Goal: Information Seeking & Learning: Find specific fact

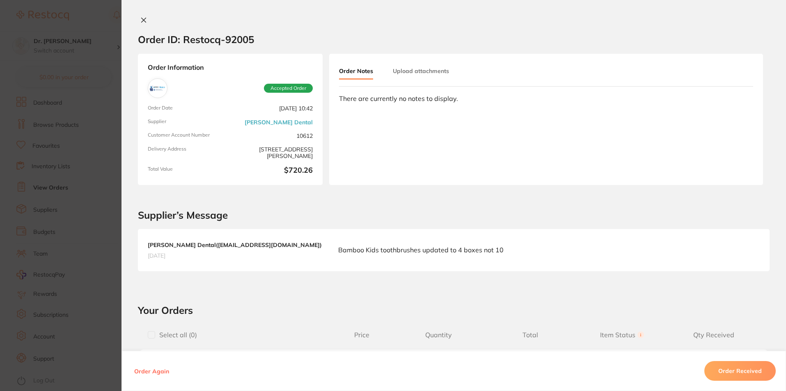
click at [144, 18] on icon at bounding box center [144, 20] width 5 height 5
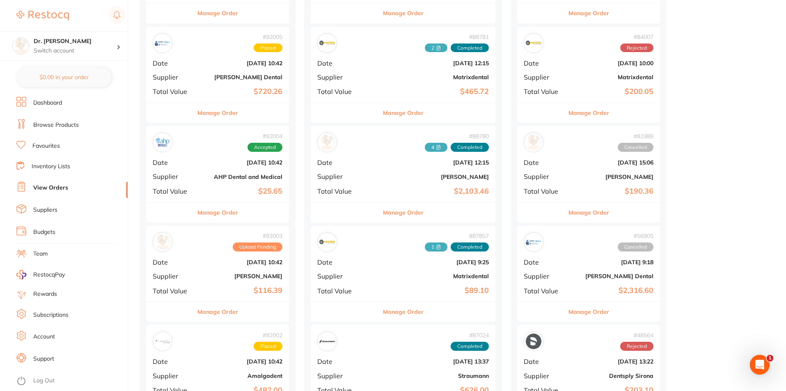
click at [57, 169] on link "Inventory Lists" at bounding box center [51, 167] width 39 height 8
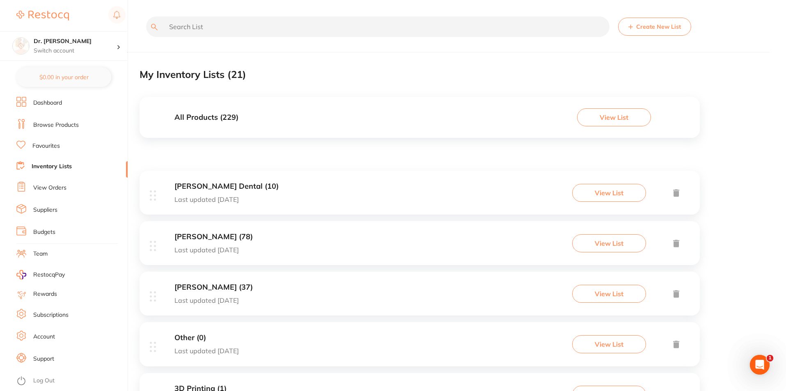
click at [201, 186] on h3 "Erskine Dental (10)" at bounding box center [226, 186] width 104 height 9
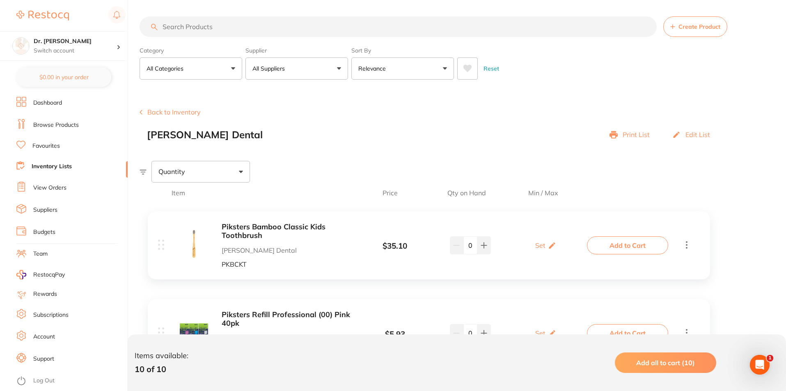
click at [291, 32] on input "search" at bounding box center [398, 26] width 517 height 21
click at [56, 190] on link "View Orders" at bounding box center [49, 188] width 33 height 8
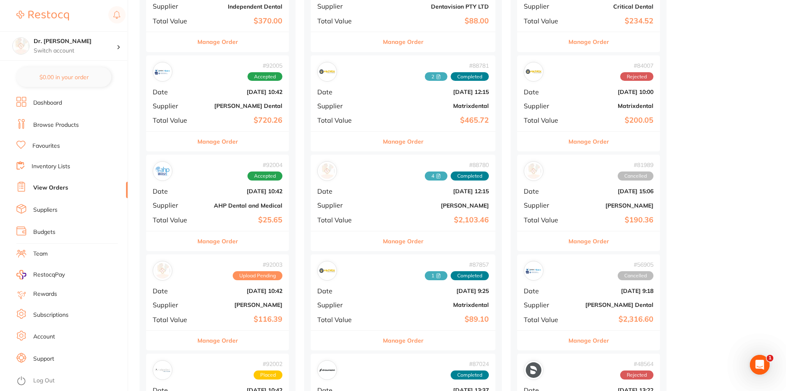
scroll to position [246, 0]
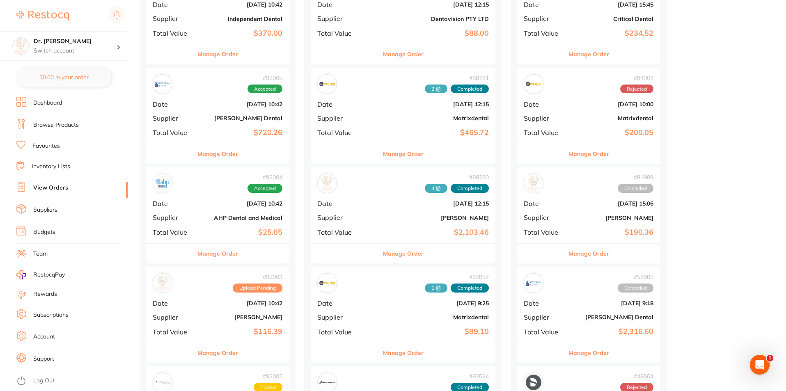
click at [206, 133] on b "$720.26" at bounding box center [241, 132] width 82 height 9
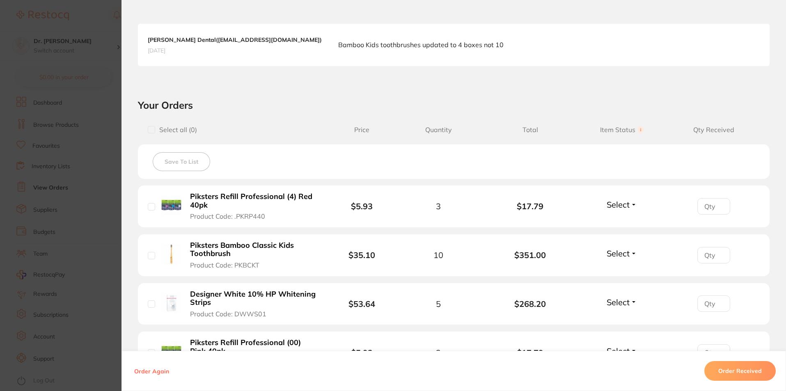
drag, startPoint x: 310, startPoint y: 294, endPoint x: 213, endPoint y: 297, distance: 96.5
click at [213, 297] on b "Designer White 10% HP Whitening Strips" at bounding box center [253, 298] width 127 height 17
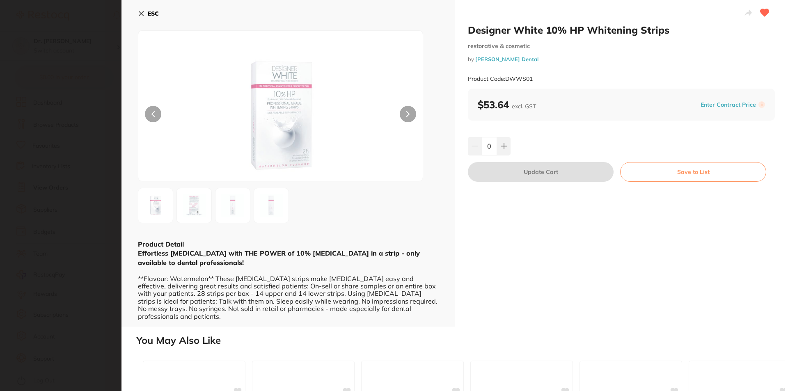
click at [728, 103] on button "Enter Contract Price" at bounding box center [728, 105] width 60 height 8
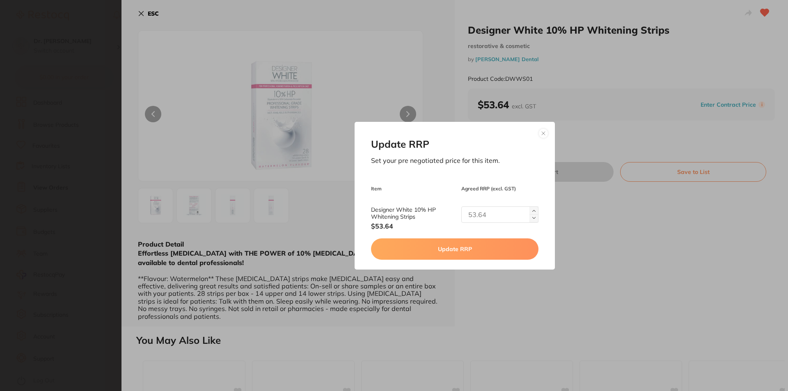
click at [532, 212] on img at bounding box center [533, 210] width 3 height 3
click at [532, 219] on img at bounding box center [533, 218] width 3 height 3
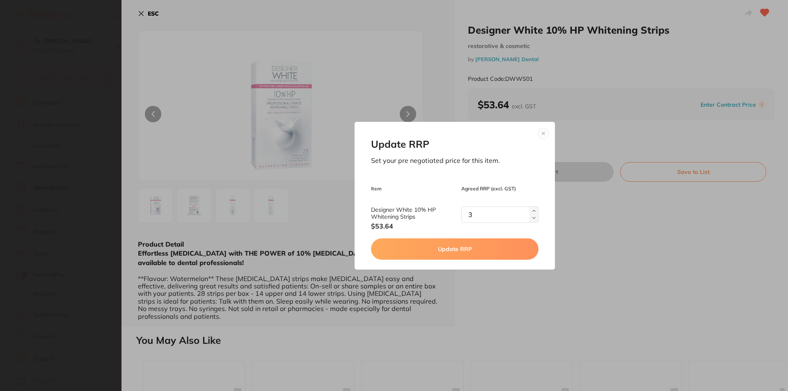
click at [532, 219] on img at bounding box center [533, 218] width 3 height 3
click at [530, 209] on button at bounding box center [534, 210] width 9 height 8
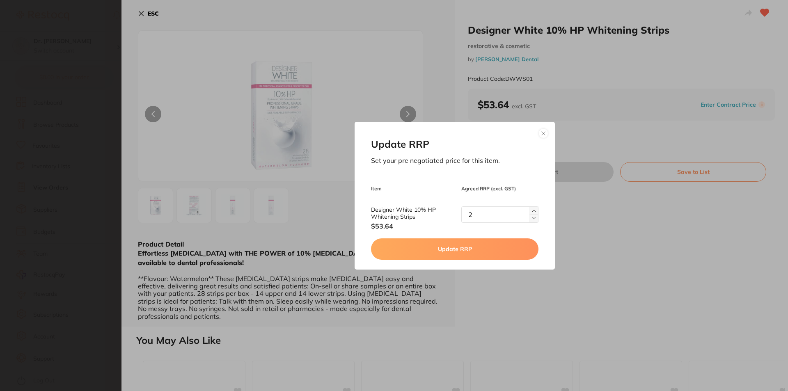
type input "3"
click at [539, 132] on button at bounding box center [544, 133] width 10 height 10
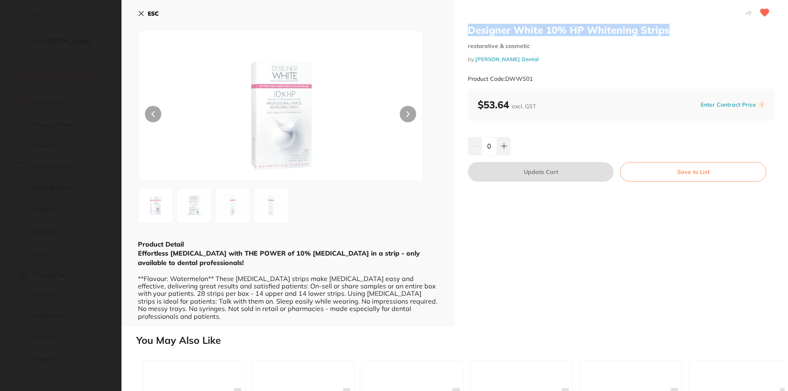
drag, startPoint x: 680, startPoint y: 30, endPoint x: 547, endPoint y: 18, distance: 133.5
click at [547, 18] on div "Designer White 10% HP Whitening Strips restorative & cosmetic by Erskine Dental…" at bounding box center [621, 163] width 333 height 327
copy h2 "Designer White 10% HP Whitening Strips"
click at [143, 16] on icon at bounding box center [141, 13] width 5 height 5
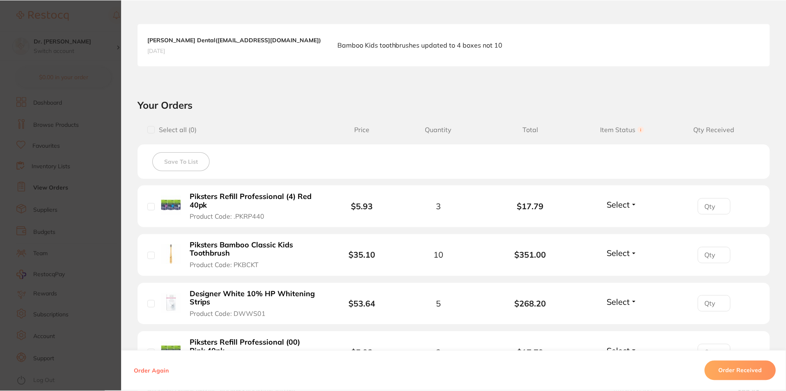
scroll to position [246, 0]
click at [91, 198] on section "Order ID: Restocq- 92005 Order Information Accepted Order Order Date Sept 1 202…" at bounding box center [393, 195] width 786 height 391
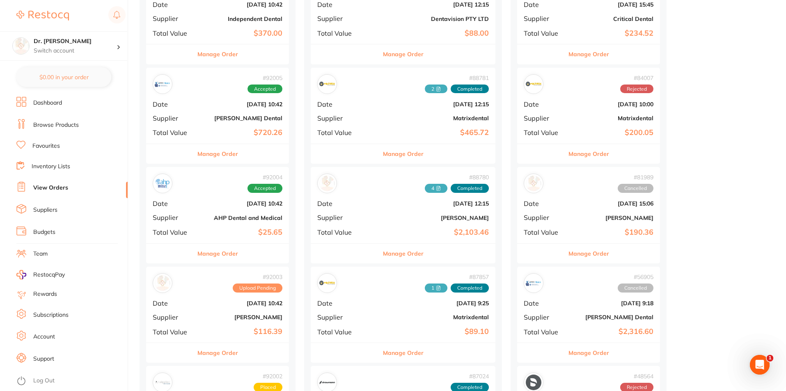
click at [48, 147] on link "Favourites" at bounding box center [46, 146] width 28 height 8
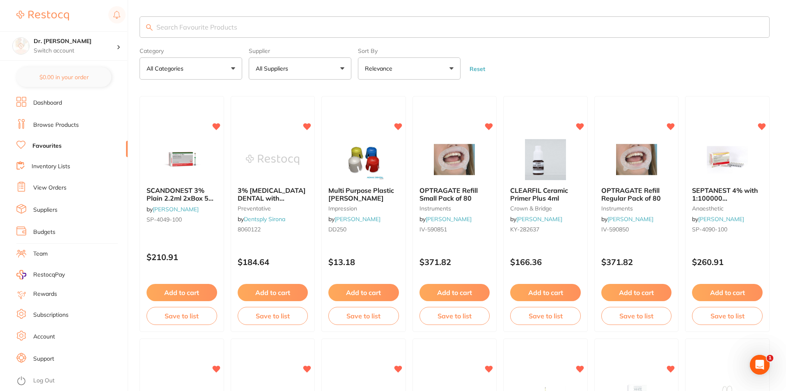
click at [67, 125] on link "Browse Products" at bounding box center [56, 125] width 46 height 8
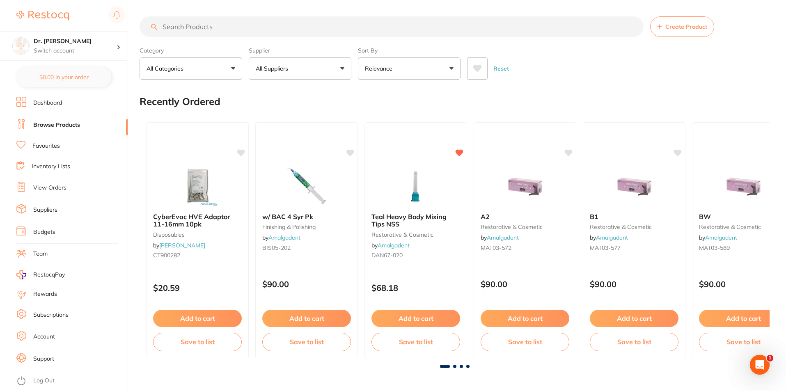
click at [44, 166] on link "Inventory Lists" at bounding box center [51, 167] width 39 height 8
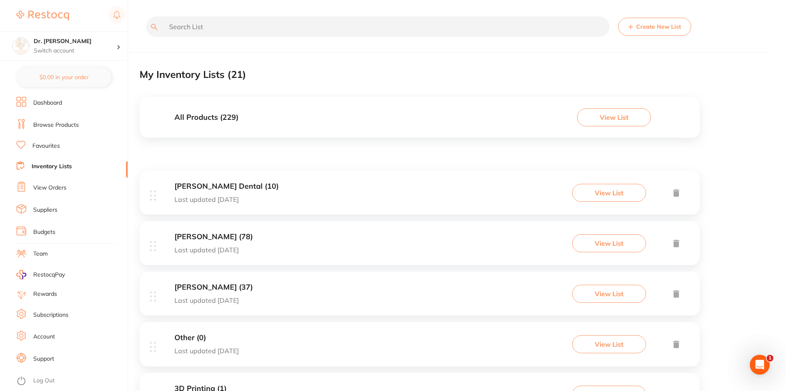
click at [189, 185] on h3 "Erskine Dental (10)" at bounding box center [226, 186] width 104 height 9
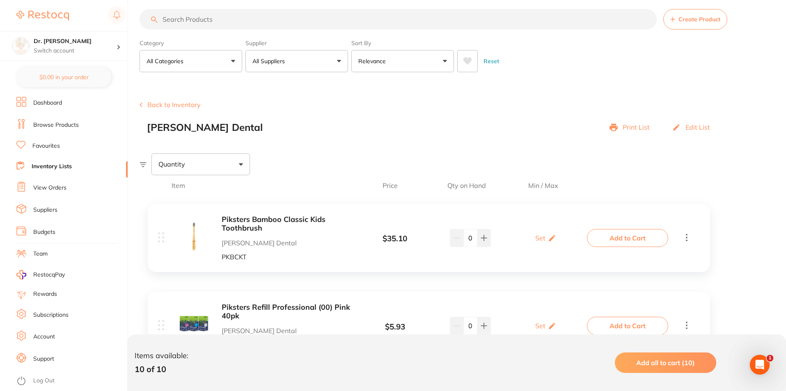
scroll to position [246, 0]
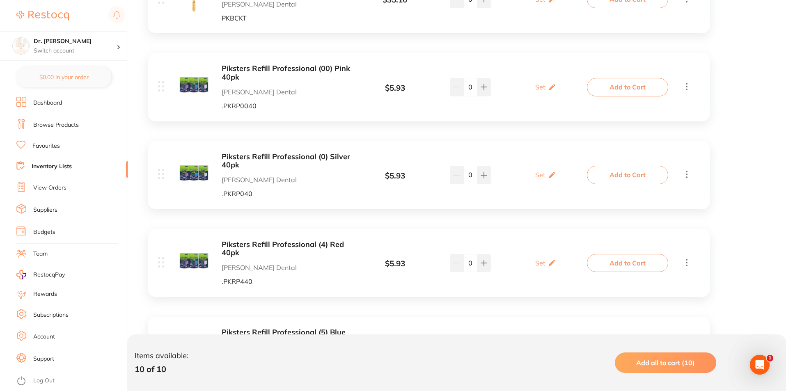
click at [37, 187] on link "View Orders" at bounding box center [49, 188] width 33 height 8
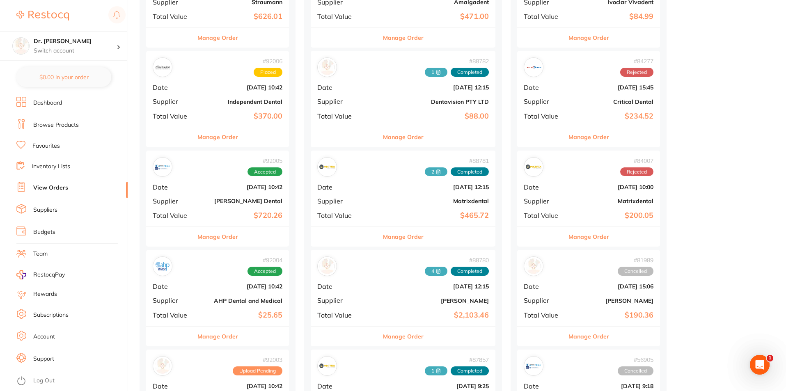
scroll to position [164, 0]
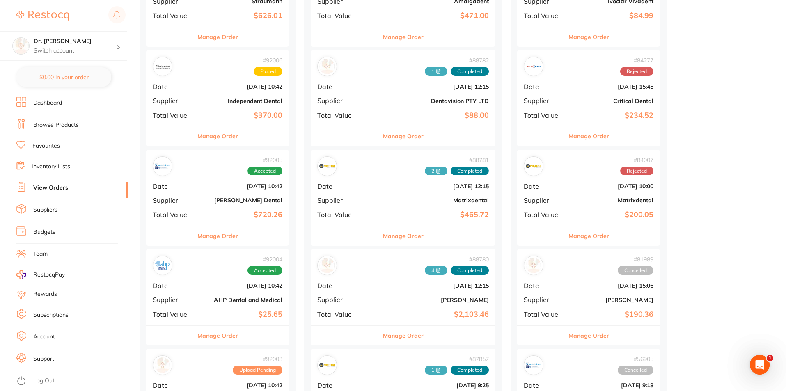
click at [196, 213] on div "# 92005 Accepted Date [DATE] 10:42 Supplier [PERSON_NAME] Dental Total Value $7…" at bounding box center [217, 188] width 143 height 76
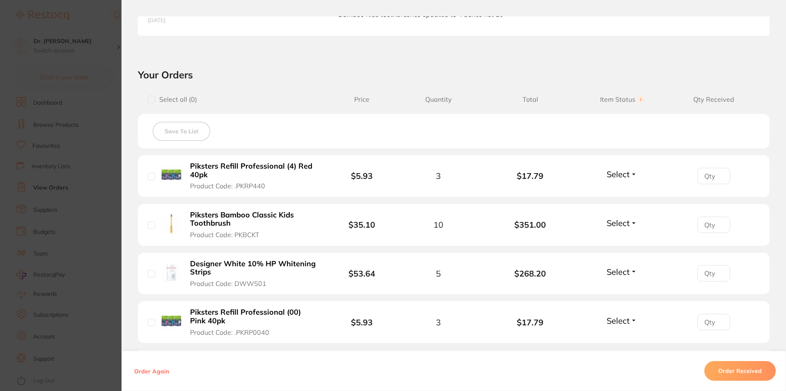
scroll to position [328, 0]
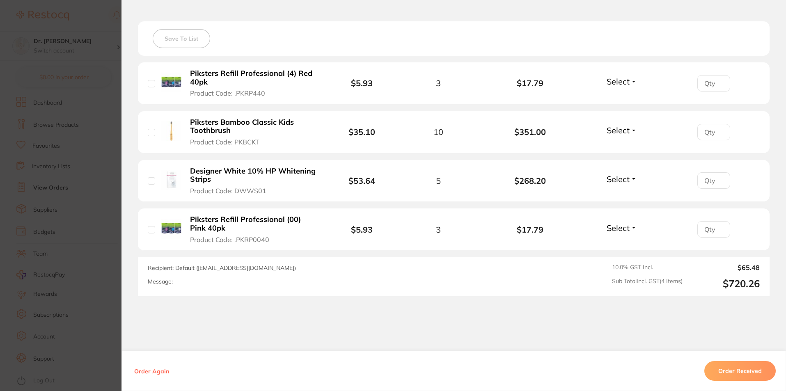
click at [99, 175] on section "Order ID: Restocq- 92005 Order Information Accepted Order Order Date Sept 1 202…" at bounding box center [393, 195] width 786 height 391
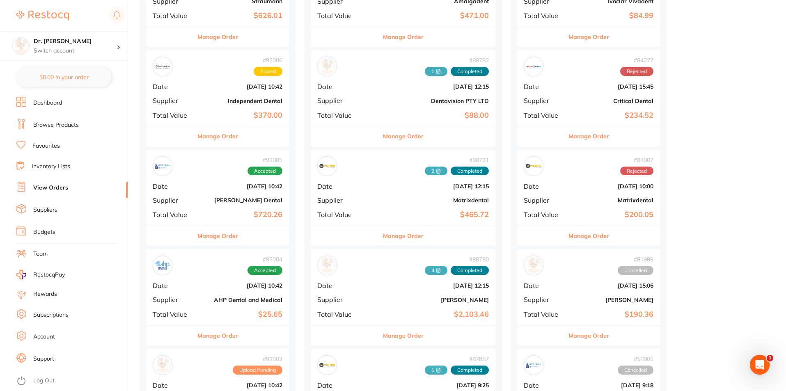
click at [52, 165] on link "Inventory Lists" at bounding box center [51, 167] width 39 height 8
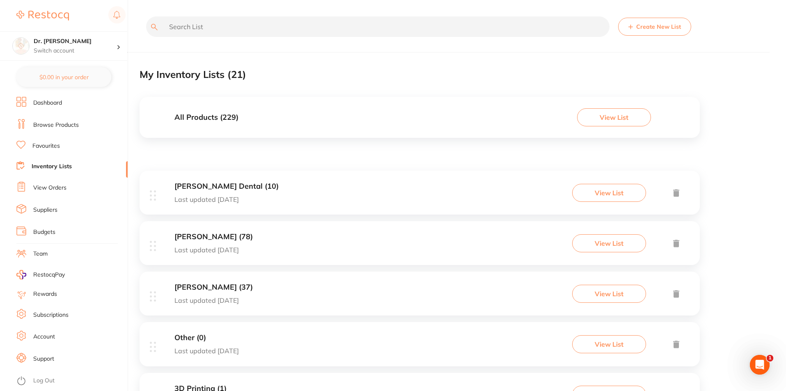
click at [60, 185] on link "View Orders" at bounding box center [49, 188] width 33 height 8
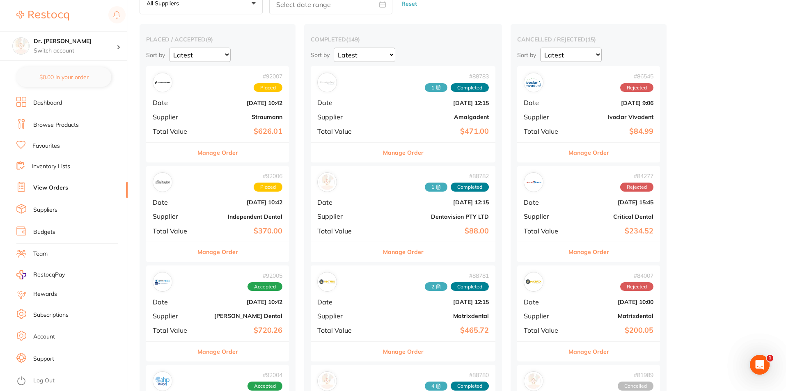
scroll to position [164, 0]
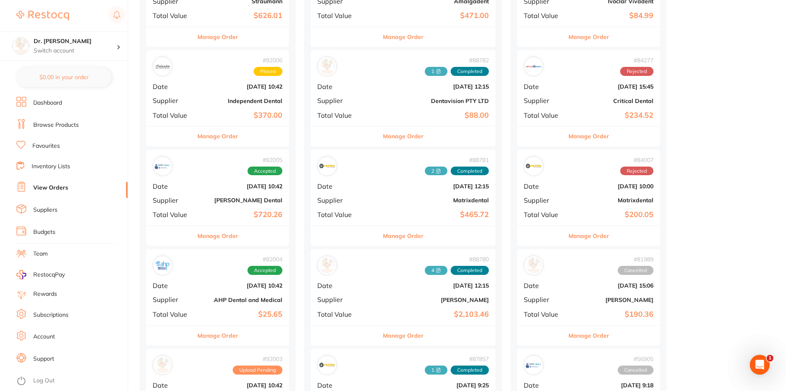
click at [201, 209] on div "# 92005 Accepted Date [DATE] 10:42 Supplier [PERSON_NAME] Dental Total Value $7…" at bounding box center [217, 188] width 143 height 76
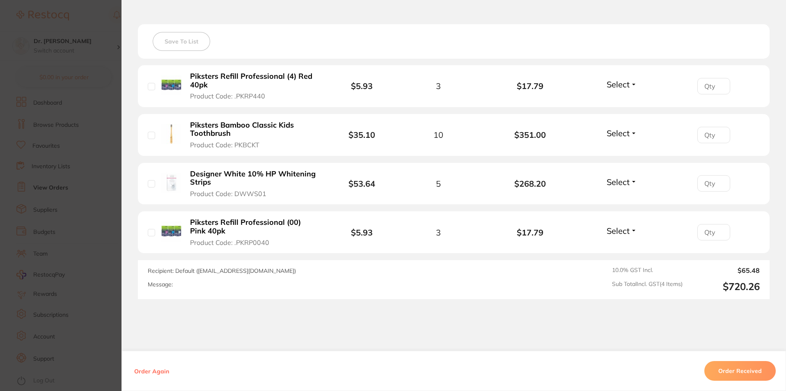
scroll to position [328, 0]
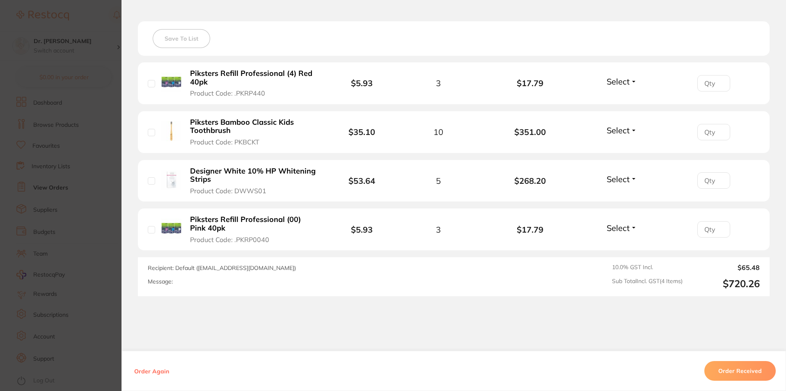
click at [78, 83] on section "Order ID: Restocq- 92005 Order Information Accepted Order Order Date Sept 1 202…" at bounding box center [393, 195] width 786 height 391
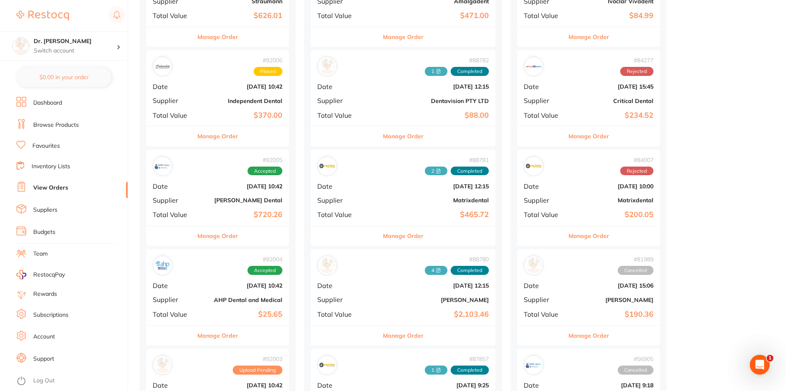
click at [63, 169] on link "Inventory Lists" at bounding box center [51, 167] width 39 height 8
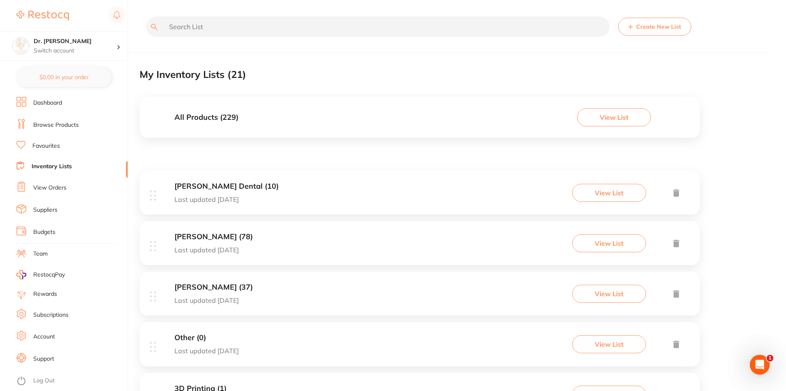
click at [198, 188] on h3 "Erskine Dental (10)" at bounding box center [226, 186] width 104 height 9
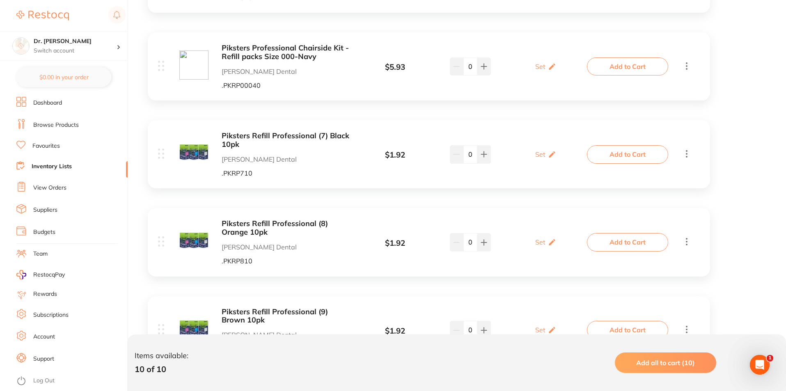
scroll to position [760, 0]
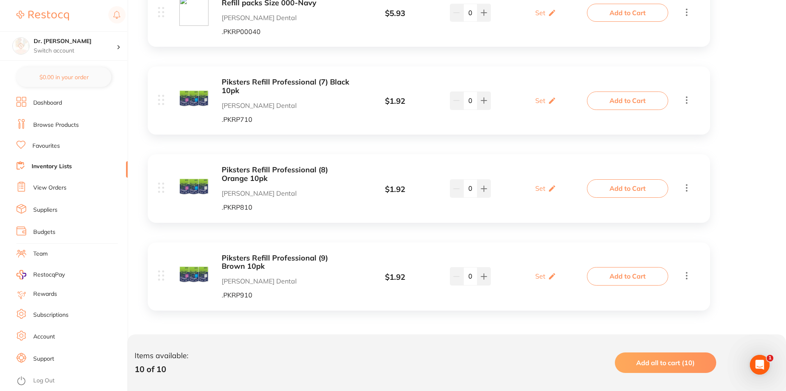
click at [43, 187] on link "View Orders" at bounding box center [49, 188] width 33 height 8
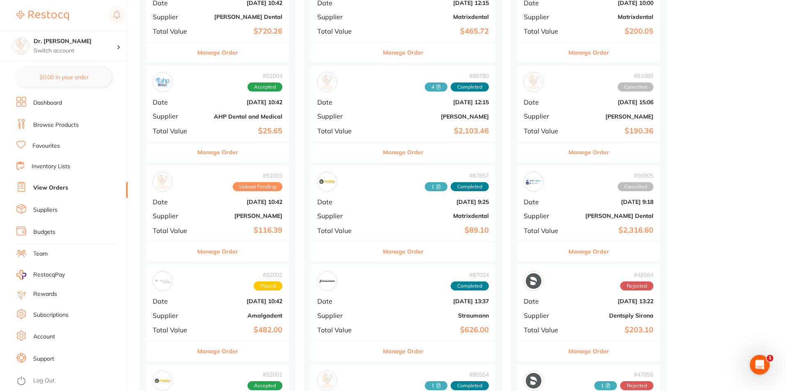
scroll to position [287, 0]
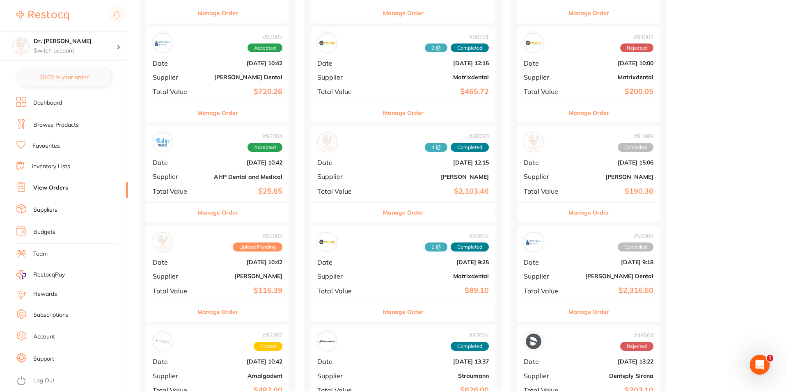
click at [193, 113] on div "Manage Order" at bounding box center [217, 113] width 143 height 20
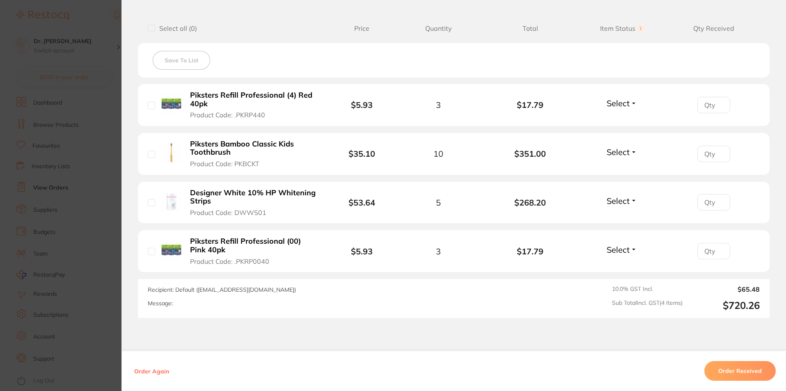
scroll to position [328, 0]
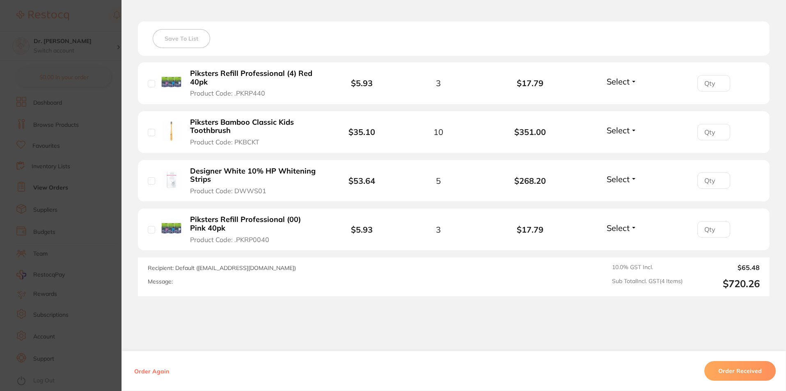
click at [85, 131] on section "Order ID: Restocq- 92005 Order Information Accepted Order Order Date Sept 1 202…" at bounding box center [393, 195] width 786 height 391
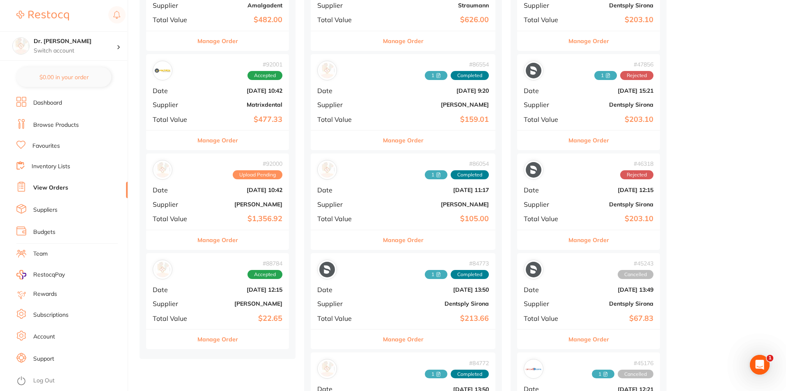
scroll to position [657, 0]
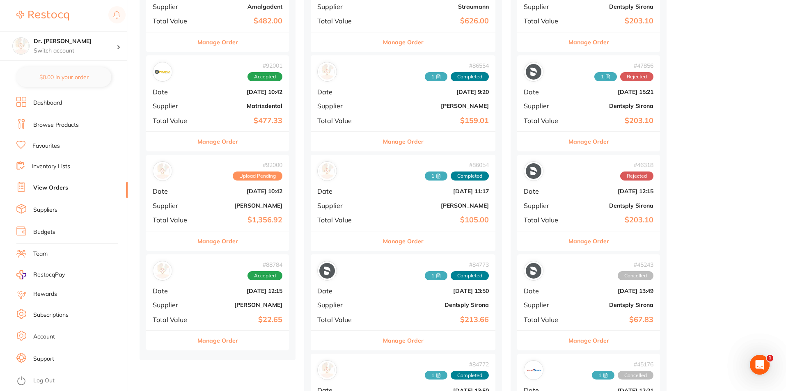
click at [38, 208] on link "Suppliers" at bounding box center [45, 210] width 24 height 8
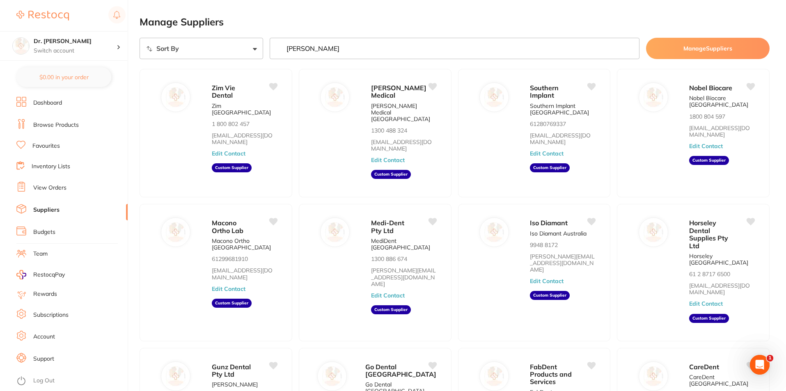
type input "adam"
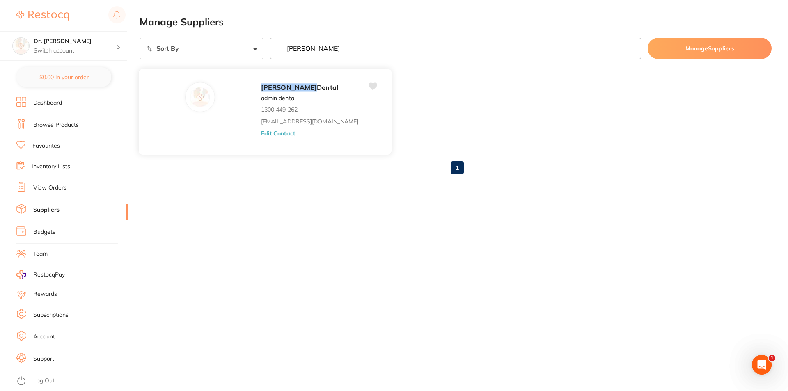
click at [261, 102] on div "Adam Dental admin dental 1300 449 262 save@adamdental.com.au Edit Contact" at bounding box center [322, 114] width 122 height 64
click at [261, 136] on button "Edit Contact" at bounding box center [278, 133] width 34 height 7
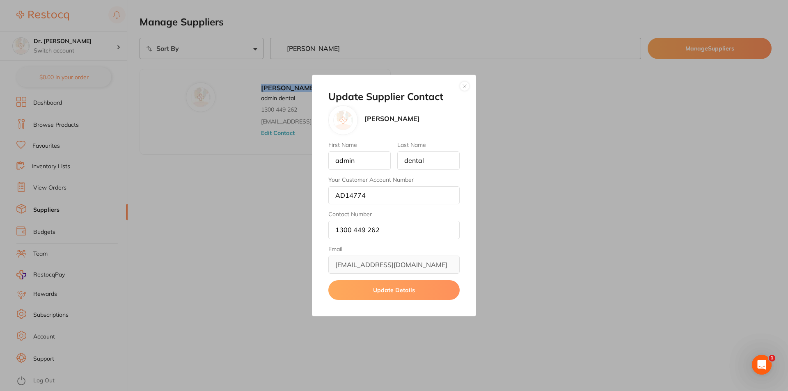
click at [462, 85] on button "button" at bounding box center [465, 86] width 10 height 10
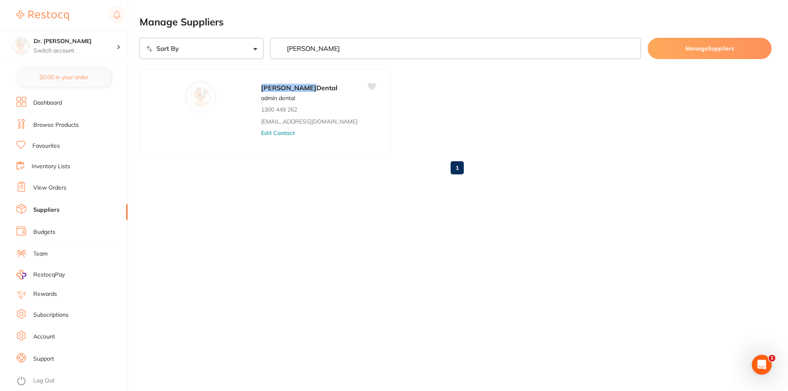
click at [44, 128] on link "Browse Products" at bounding box center [56, 125] width 46 height 8
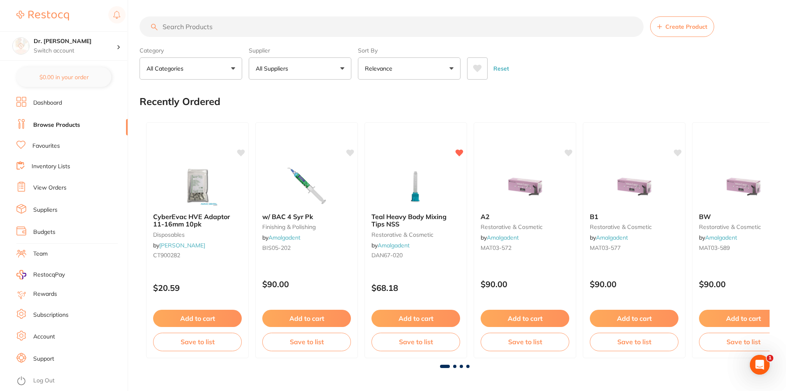
click at [213, 28] on input "search" at bounding box center [392, 26] width 504 height 21
type input "porcelain etxh"
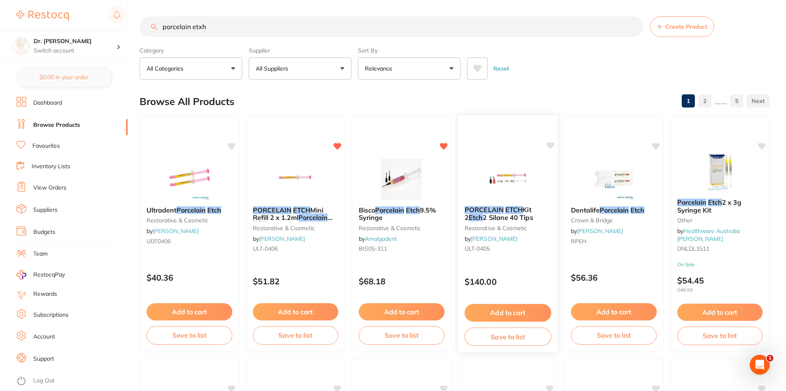
click at [518, 215] on span "2 Silane 40 Tips" at bounding box center [508, 217] width 50 height 8
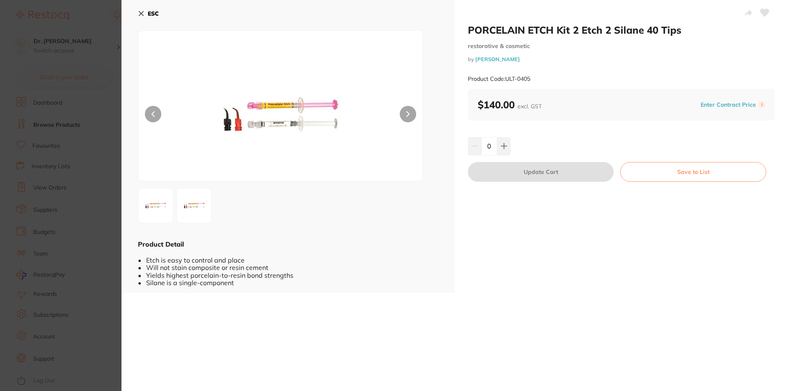
click at [140, 13] on icon at bounding box center [141, 13] width 7 height 7
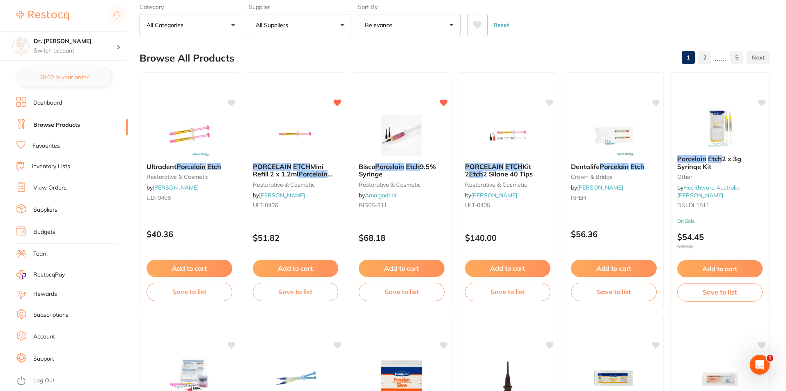
scroll to position [41, 0]
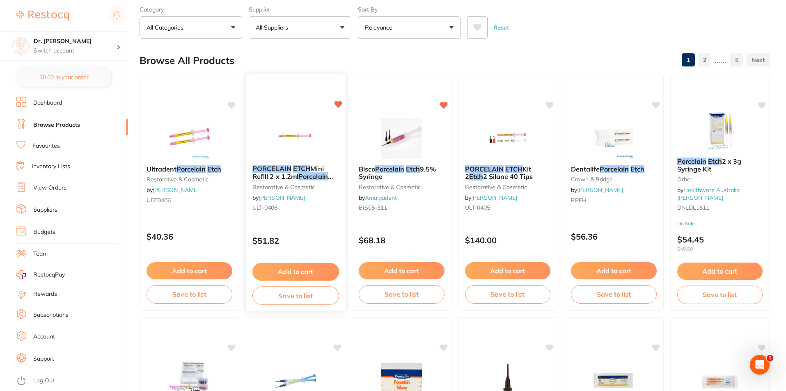
click at [311, 168] on span "Mini Refill 2 x 1.2ml" at bounding box center [287, 173] width 71 height 16
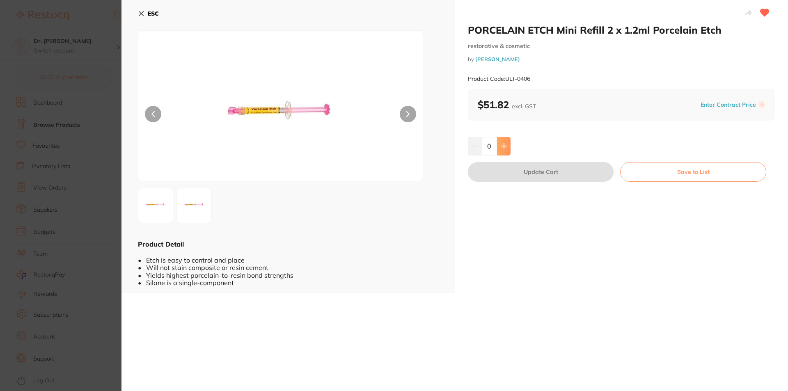
click at [501, 148] on icon at bounding box center [504, 146] width 7 height 7
type input "1"
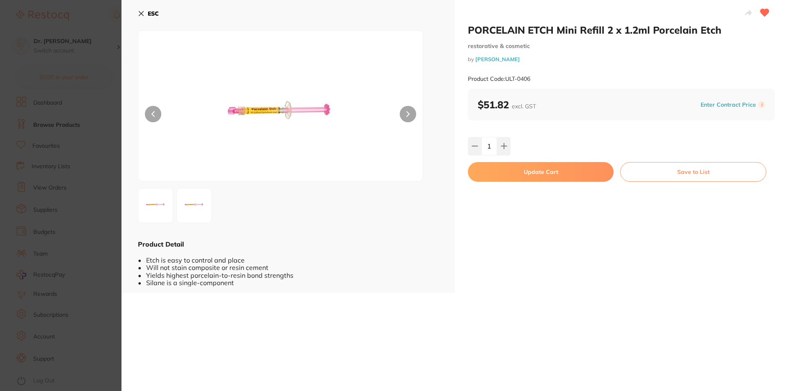
click at [517, 172] on button "Update Cart" at bounding box center [541, 172] width 146 height 20
checkbox input "false"
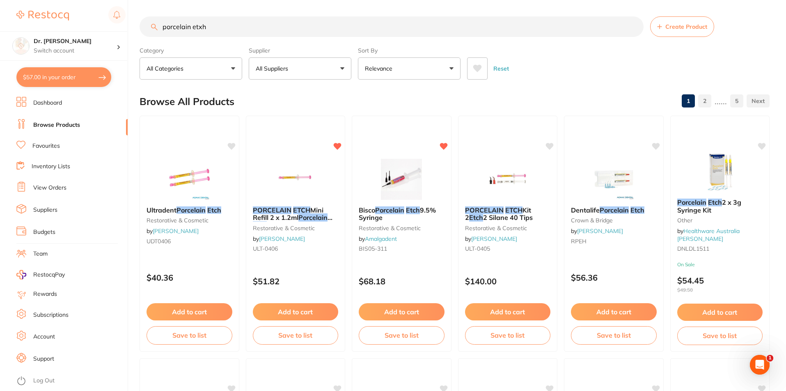
click at [194, 29] on input "porcelain etxh" at bounding box center [392, 26] width 504 height 21
click at [193, 29] on input "porcelain etxh" at bounding box center [392, 26] width 504 height 21
drag, startPoint x: 225, startPoint y: 23, endPoint x: 89, endPoint y: 20, distance: 136.3
click at [107, 25] on div "$57.00 Dr. Kim Carr Switch account Dr. Kim Carr $57.00 in your order Dashboard …" at bounding box center [393, 195] width 786 height 391
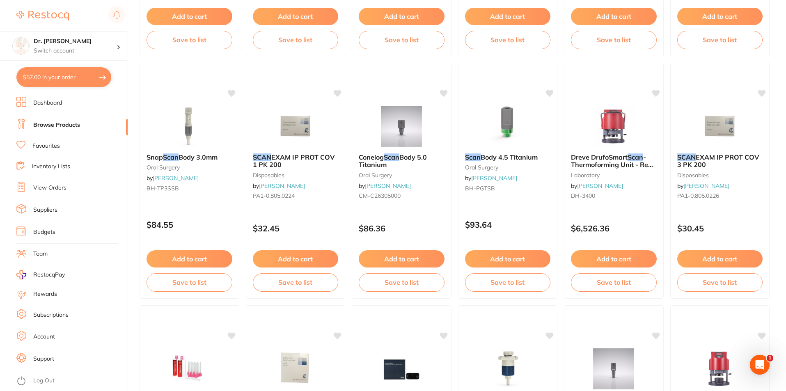
scroll to position [672, 0]
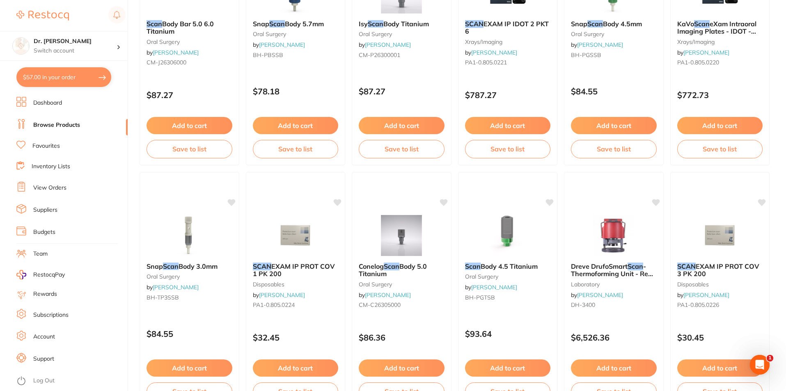
click at [50, 123] on link "Browse Products" at bounding box center [56, 125] width 47 height 8
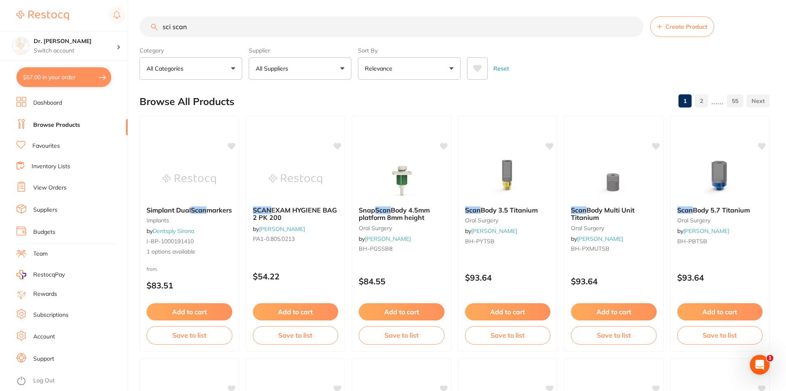
click at [203, 27] on input "sci scan" at bounding box center [392, 26] width 504 height 21
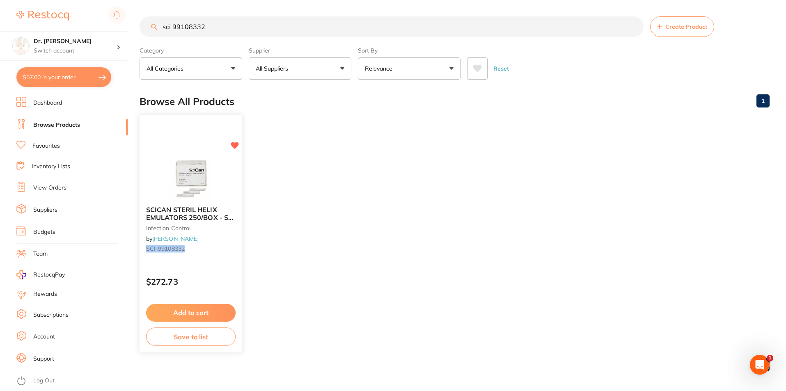
type input "sci 99108332"
click at [187, 310] on button "Add to cart" at bounding box center [190, 313] width 89 height 18
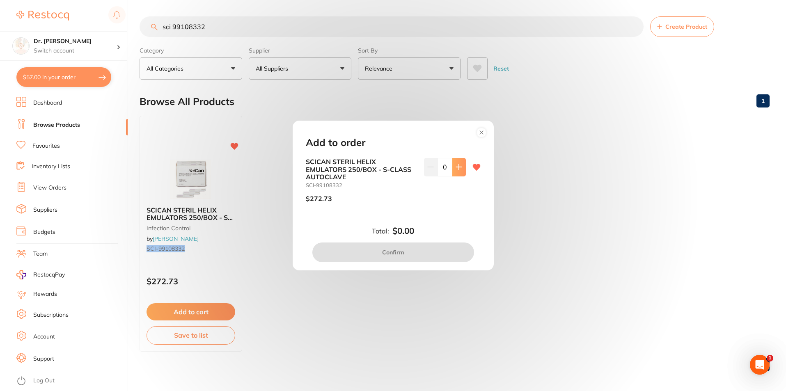
click at [459, 166] on icon at bounding box center [459, 167] width 7 height 7
type input "1"
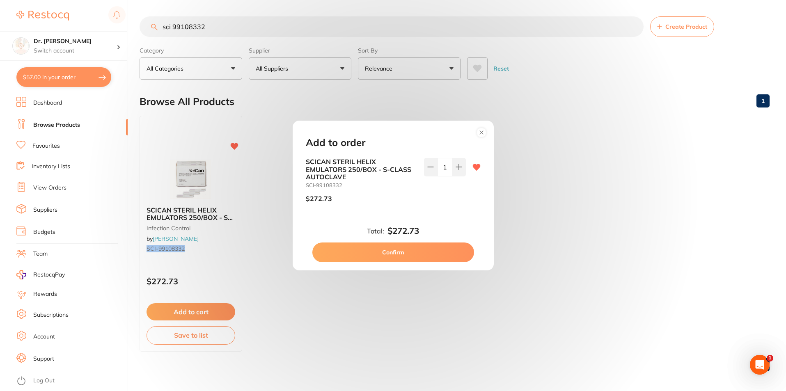
click at [384, 262] on button "Confirm" at bounding box center [393, 253] width 162 height 20
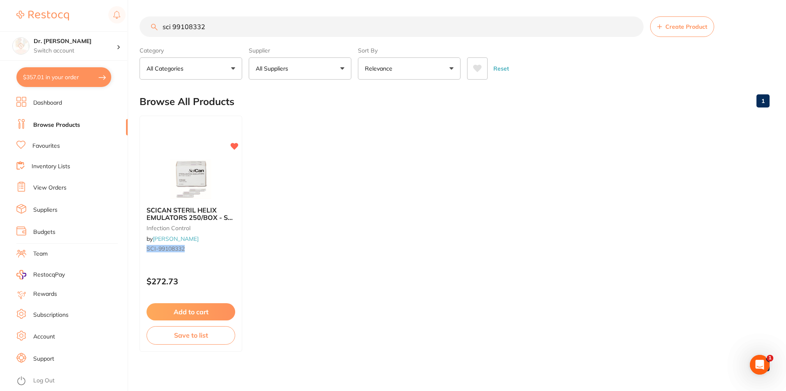
click at [51, 190] on link "View Orders" at bounding box center [49, 188] width 33 height 8
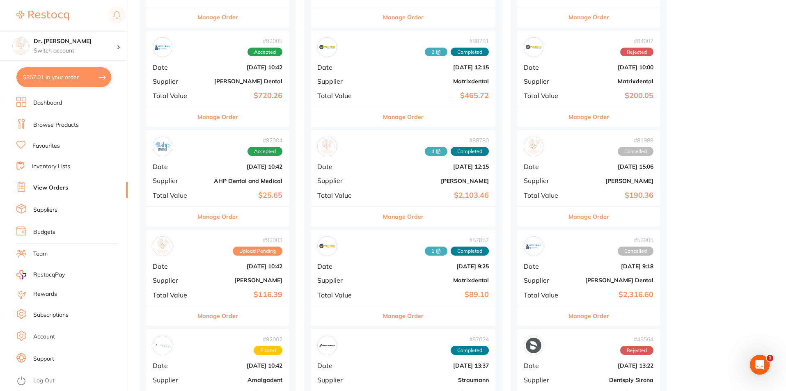
scroll to position [287, 0]
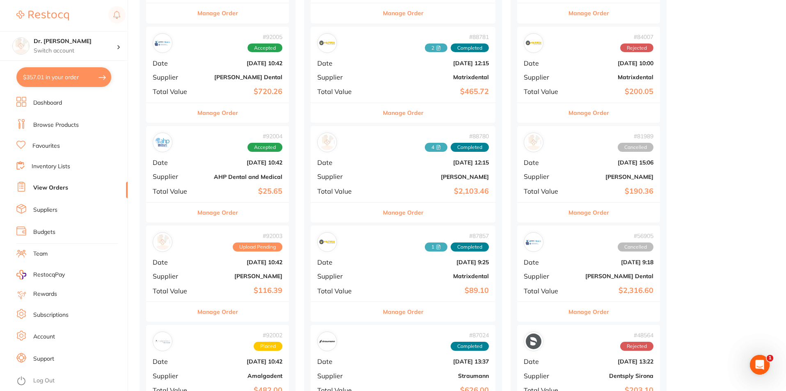
click at [213, 310] on button "Manage Order" at bounding box center [217, 312] width 41 height 20
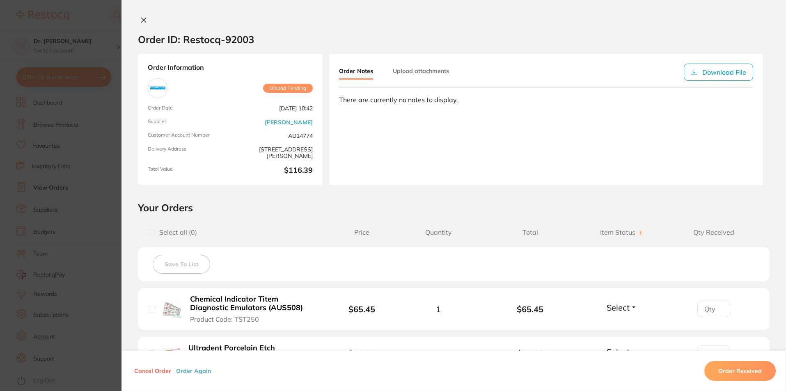
click at [140, 20] on icon at bounding box center [143, 20] width 7 height 7
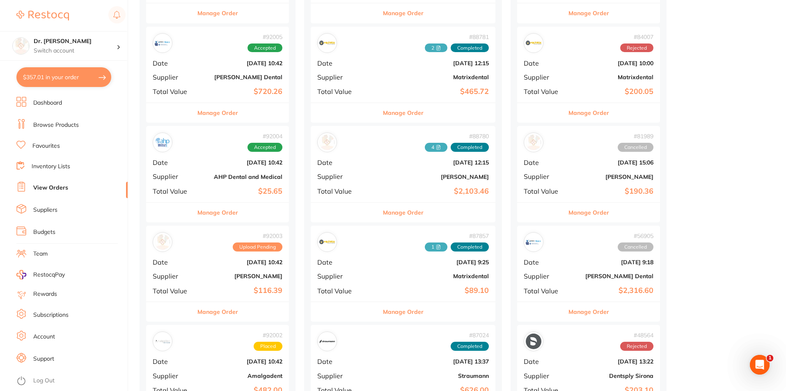
click at [183, 257] on div "# 92003 Upload Pending Date Sept 1 2025, 10:42 Supplier Adam Dental Total Value…" at bounding box center [217, 264] width 143 height 76
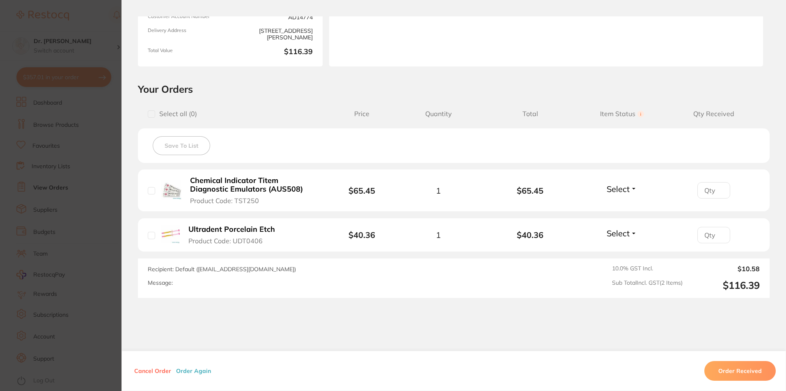
scroll to position [123, 0]
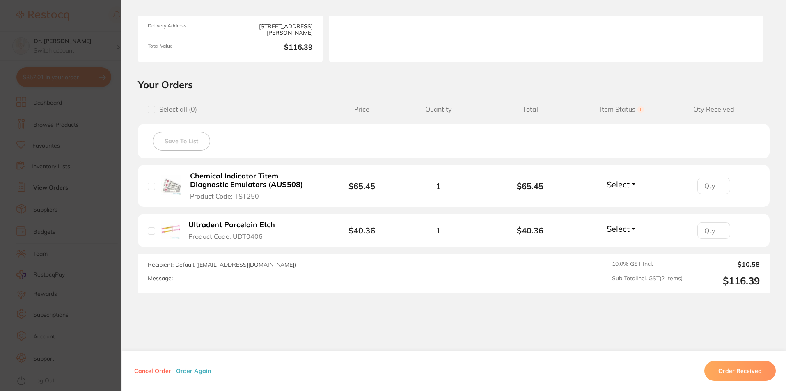
click at [238, 179] on b "Chemical Indicator Titem Diagnostic Emulators (AUS508)" at bounding box center [253, 180] width 127 height 17
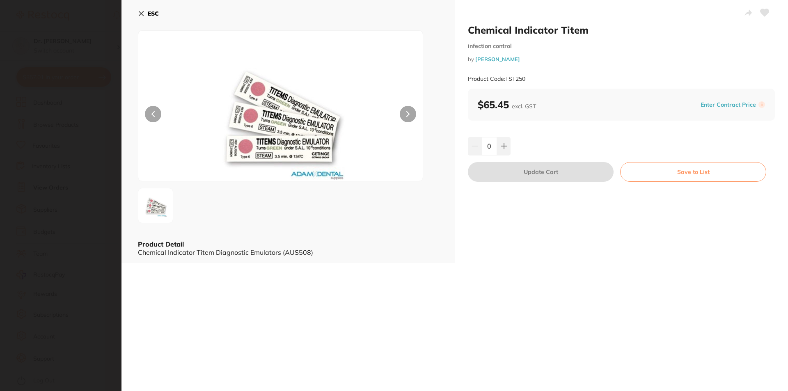
scroll to position [0, 0]
click at [140, 13] on icon at bounding box center [141, 13] width 5 height 5
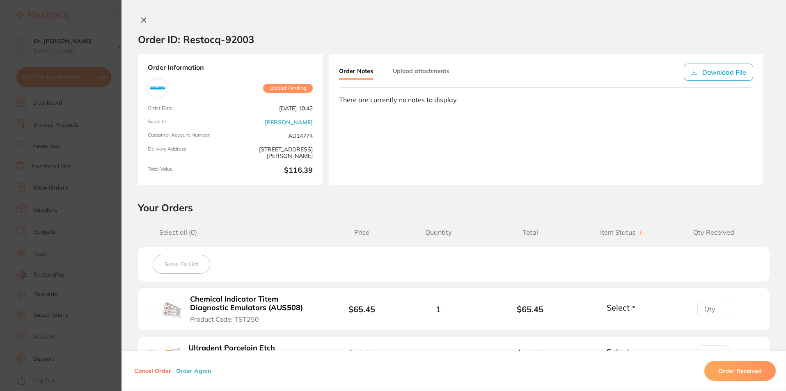
click at [142, 18] on icon at bounding box center [144, 20] width 5 height 5
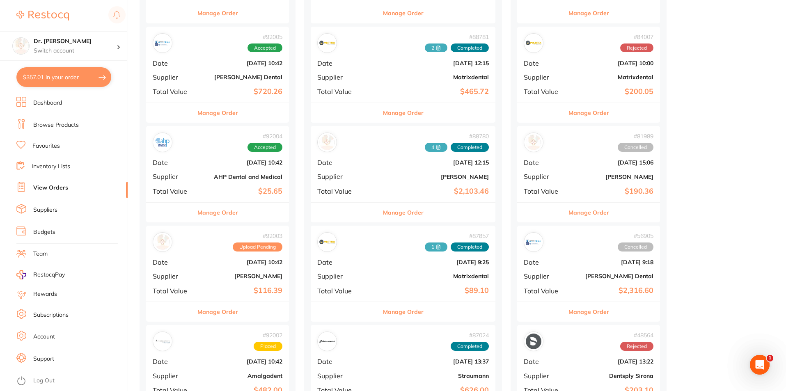
drag, startPoint x: 184, startPoint y: 185, endPoint x: 179, endPoint y: 167, distance: 18.2
click at [179, 167] on div "# 92004 Accepted Date Sept 1 2025, 10:42 Supplier AHP Dental and Medical Total …" at bounding box center [217, 164] width 143 height 76
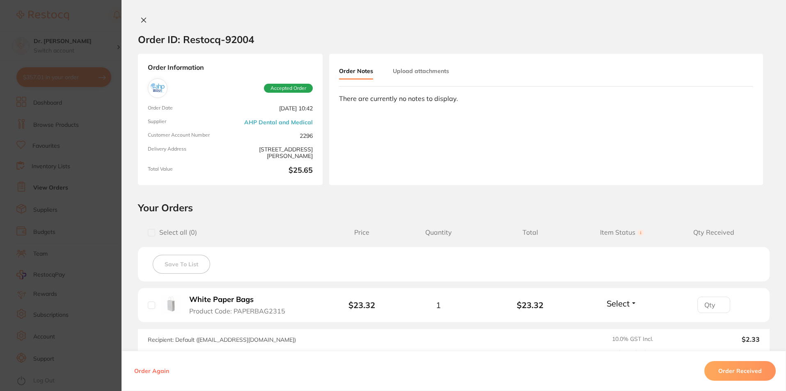
click at [470, 99] on div "There are currently no notes to display." at bounding box center [546, 98] width 414 height 7
drag, startPoint x: 492, startPoint y: 109, endPoint x: 325, endPoint y: 96, distance: 168.0
click at [325, 96] on div "Order Information Accepted Order Order Date Sept 1 2025, 10:42 Supplier AHP Den…" at bounding box center [454, 119] width 665 height 131
click at [539, 171] on div "Order Notes Upload attachments There are currently no notes to display." at bounding box center [546, 119] width 434 height 131
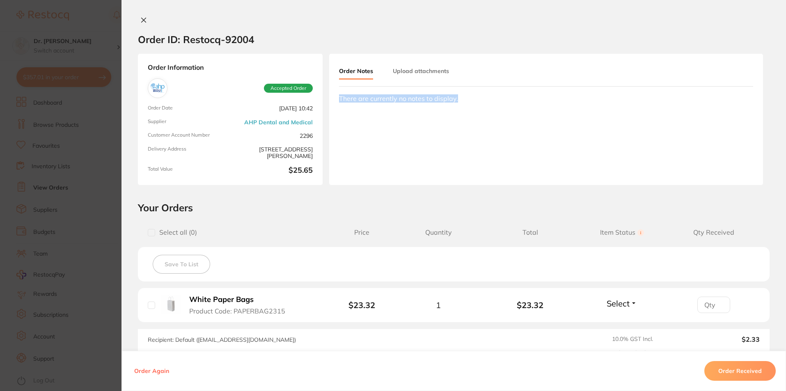
click at [508, 156] on div "Order Notes Upload attachments There are currently no notes to display." at bounding box center [546, 119] width 434 height 131
click at [509, 155] on div "Order Notes Upload attachments There are currently no notes to display." at bounding box center [546, 119] width 434 height 131
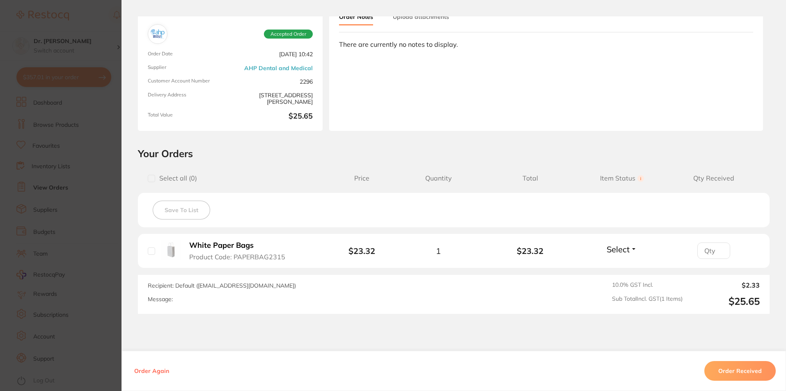
scroll to position [0, 0]
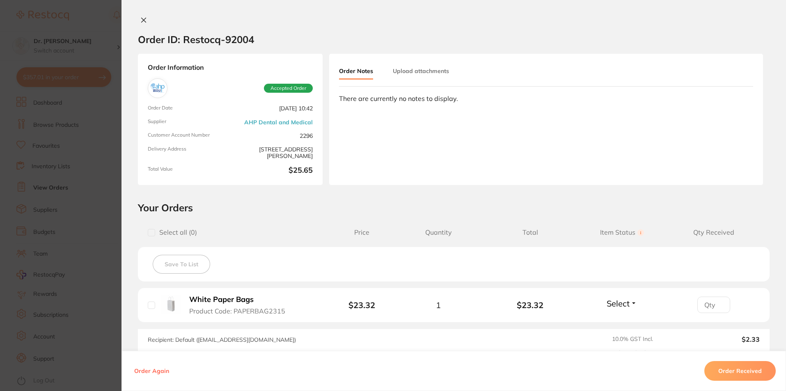
click at [142, 22] on icon at bounding box center [143, 20] width 7 height 7
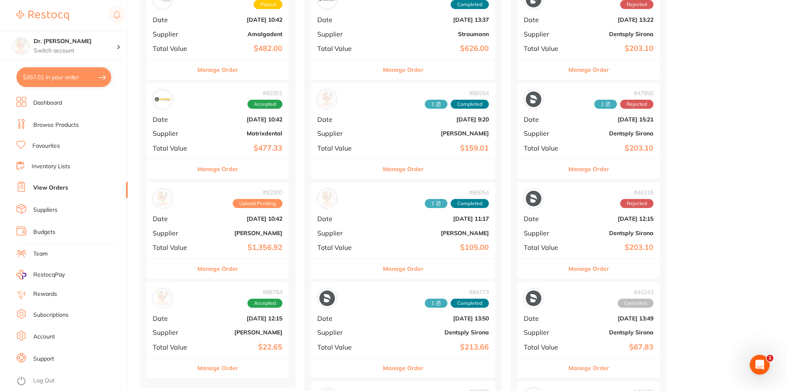
click at [224, 335] on b "[PERSON_NAME]" at bounding box center [241, 332] width 82 height 7
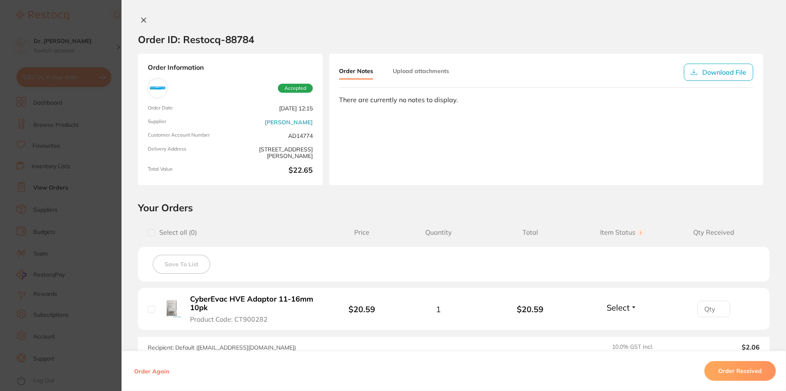
click at [417, 132] on div "Order Notes Upload attachments Download File There are currently no notes to di…" at bounding box center [546, 119] width 434 height 131
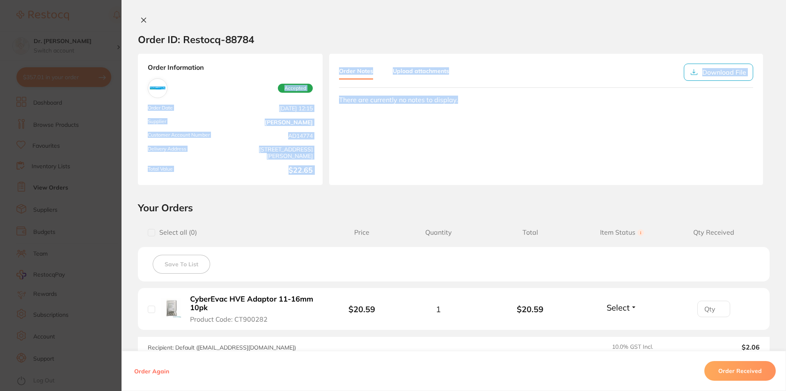
drag, startPoint x: 473, startPoint y: 99, endPoint x: 238, endPoint y: 96, distance: 234.8
click at [246, 99] on div "Order Information Accepted Order Date Aug 4 2025, 12:15 Supplier Adam Dental Cu…" at bounding box center [454, 119] width 665 height 131
click at [347, 145] on div "Order Notes Upload attachments Download File There are currently no notes to di…" at bounding box center [546, 119] width 434 height 131
click at [495, 120] on div "Order Notes Upload attachments Download File There are currently no notes to di…" at bounding box center [546, 119] width 434 height 131
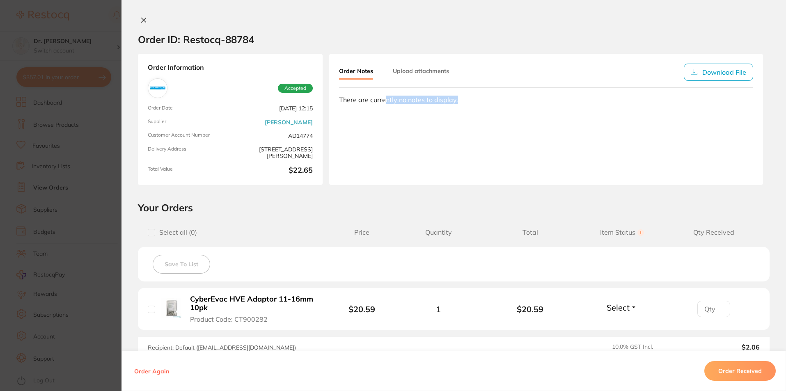
drag, startPoint x: 492, startPoint y: 107, endPoint x: 383, endPoint y: 104, distance: 109.2
click at [383, 104] on div "Order Notes Upload attachments Download File There are currently no notes to di…" at bounding box center [546, 119] width 434 height 131
click at [426, 131] on div "Order Notes Upload attachments Download File There are currently no notes to di…" at bounding box center [546, 119] width 434 height 131
click at [144, 21] on icon at bounding box center [143, 20] width 7 height 7
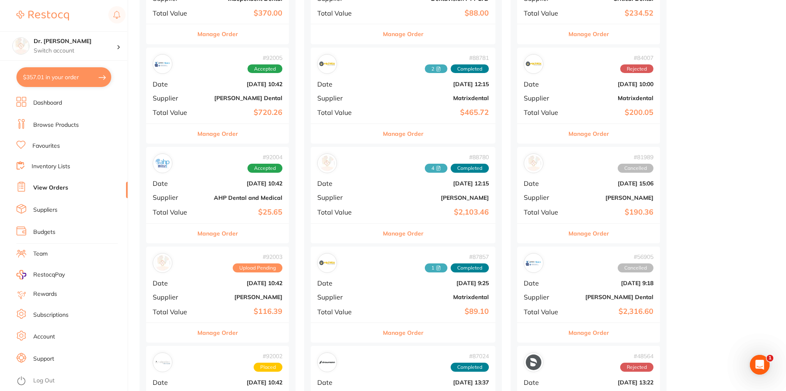
scroll to position [219, 0]
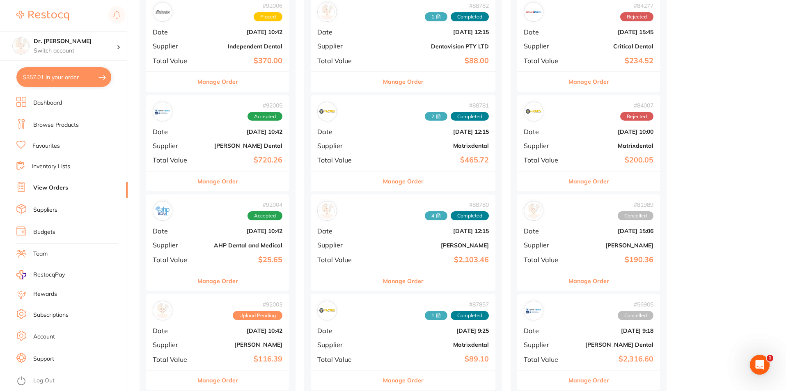
click at [197, 140] on div "# 92005 Accepted Date [DATE] 10:42 Supplier [PERSON_NAME] Dental Total Value $7…" at bounding box center [217, 133] width 143 height 76
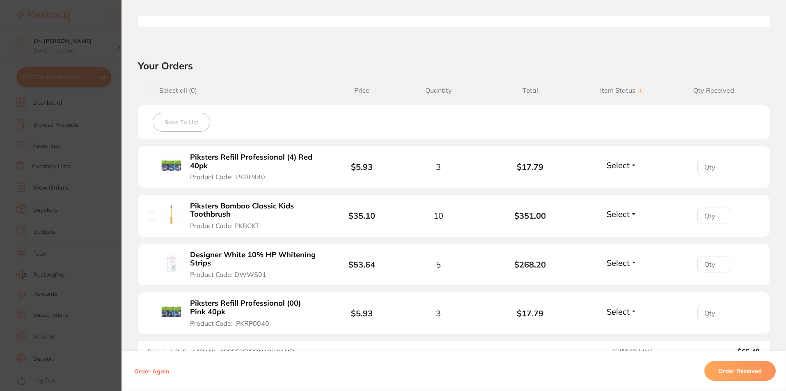
scroll to position [246, 0]
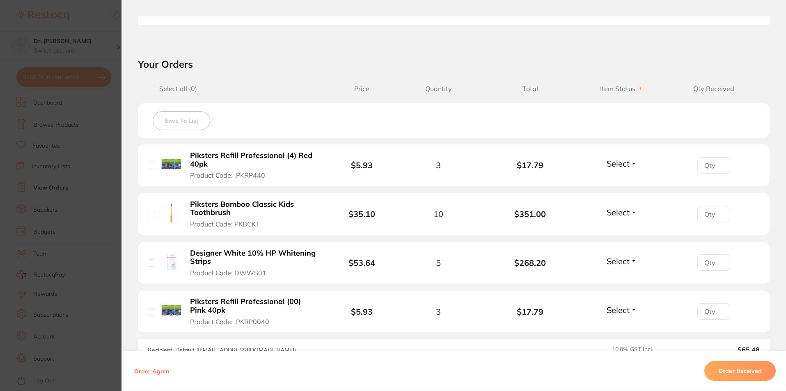
drag, startPoint x: 270, startPoint y: 273, endPoint x: 202, endPoint y: 273, distance: 68.1
click at [202, 273] on button "Designer White 10% HP [MEDICAL_DATA] Strips Product Code: DWWS01" at bounding box center [254, 263] width 132 height 29
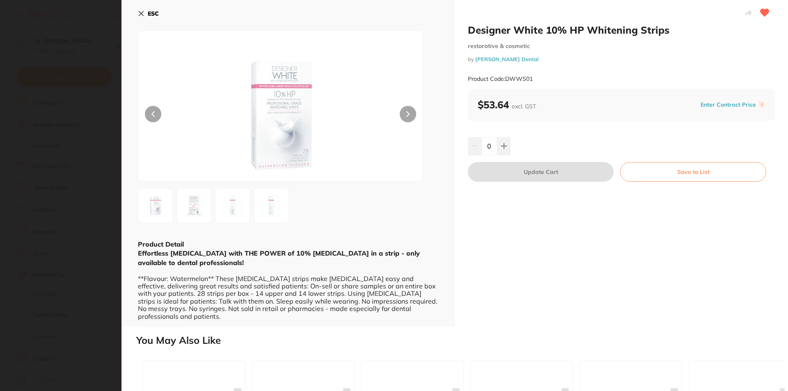
scroll to position [0, 0]
drag, startPoint x: 533, startPoint y: 81, endPoint x: 460, endPoint y: 81, distance: 73.1
click at [460, 81] on div "Designer White 10% HP Whitening Strips restorative & cosmetic by Erskine Dental…" at bounding box center [621, 163] width 333 height 327
copy small "Product Code: DWWS01"
click at [33, 50] on section "Designer White 10% HP Whitening Strips restorative & cosmetic by Erskine Dental…" at bounding box center [394, 195] width 788 height 391
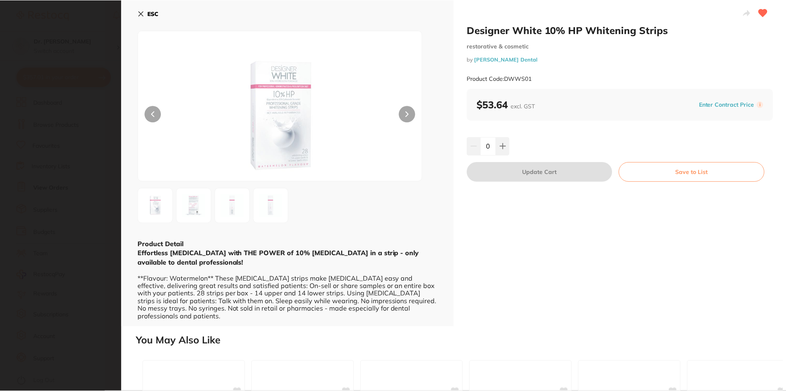
scroll to position [219, 0]
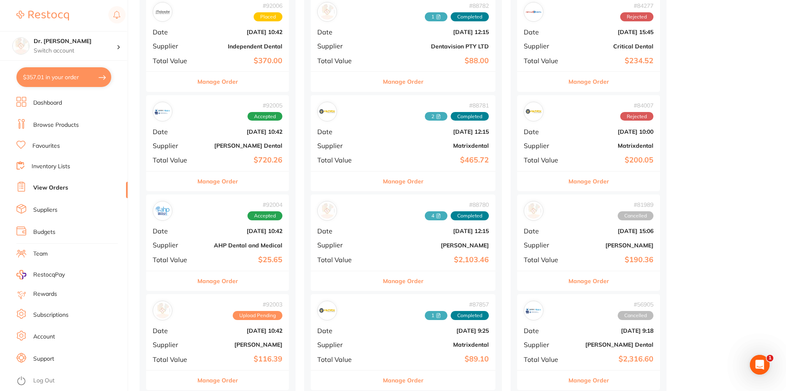
click at [62, 166] on link "Inventory Lists" at bounding box center [51, 167] width 39 height 8
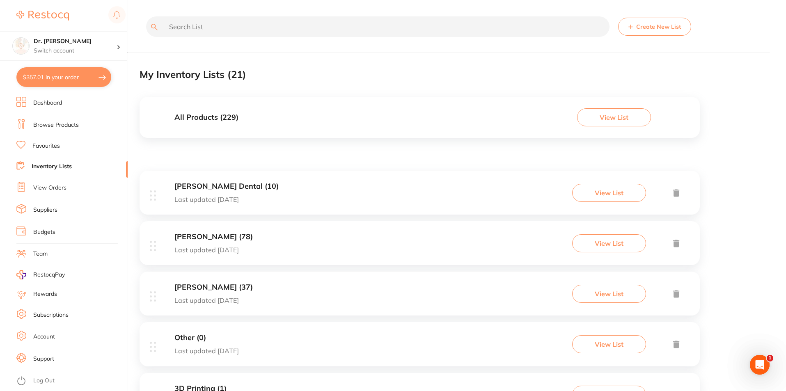
click at [54, 122] on link "Browse Products" at bounding box center [56, 125] width 46 height 8
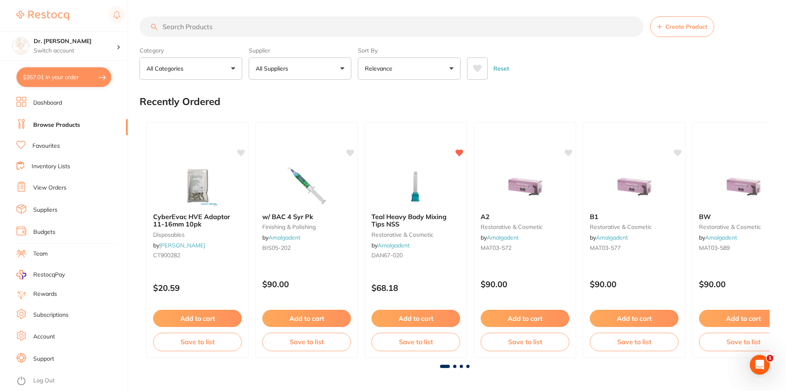
click at [48, 186] on link "View Orders" at bounding box center [49, 188] width 33 height 8
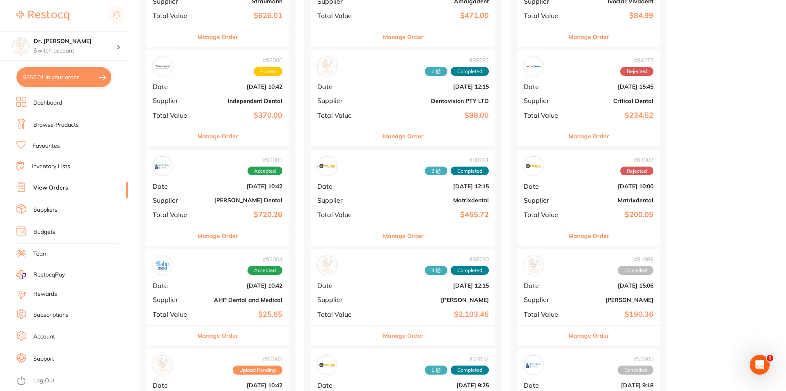
click at [220, 210] on div "# 92005 Accepted Date [DATE] 10:42 Supplier [PERSON_NAME] Dental Total Value $7…" at bounding box center [217, 188] width 143 height 76
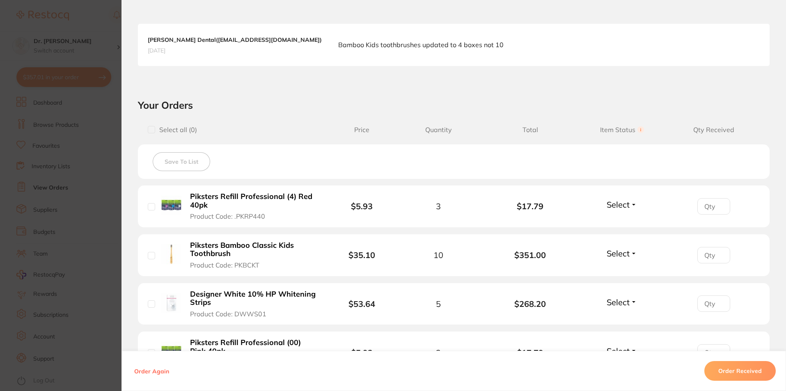
drag, startPoint x: 317, startPoint y: 296, endPoint x: 184, endPoint y: 301, distance: 134.0
click at [184, 301] on div "Designer White 10% HP [MEDICAL_DATA] Strips Product Code: DWWS01" at bounding box center [240, 304] width 184 height 29
drag, startPoint x: 273, startPoint y: 310, endPoint x: 246, endPoint y: 318, distance: 28.2
click at [246, 318] on button "Designer White 10% HP [MEDICAL_DATA] Strips Product Code: DWWS01" at bounding box center [254, 304] width 132 height 29
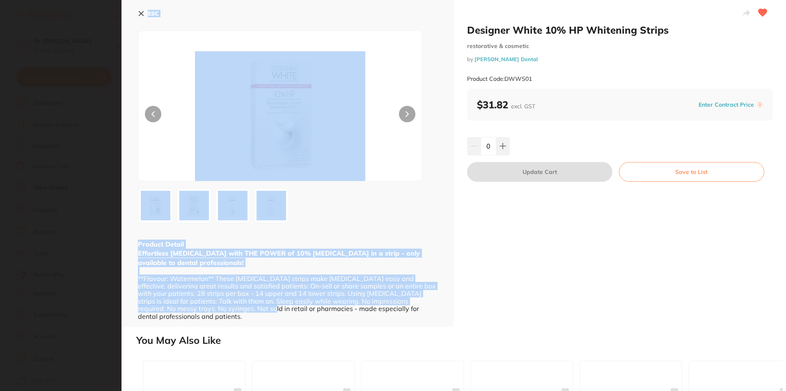
drag, startPoint x: 264, startPoint y: 315, endPoint x: 190, endPoint y: 314, distance: 73.1
click at [190, 314] on section "Designer White 10% HP [MEDICAL_DATA] Strips restorative & cosmetic by [PERSON_N…" at bounding box center [393, 195] width 786 height 391
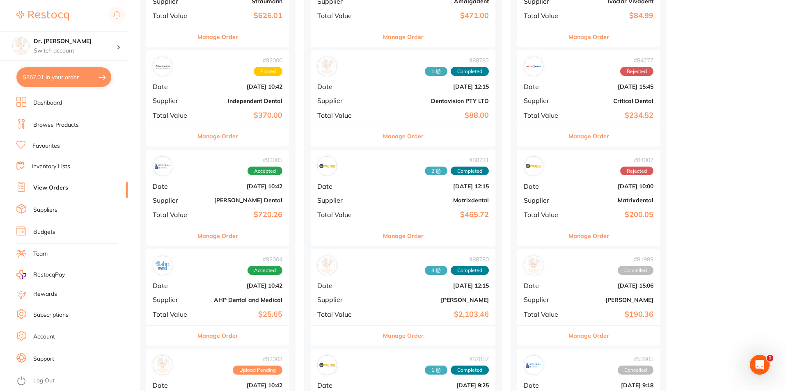
click at [232, 215] on b "$720.26" at bounding box center [241, 215] width 82 height 9
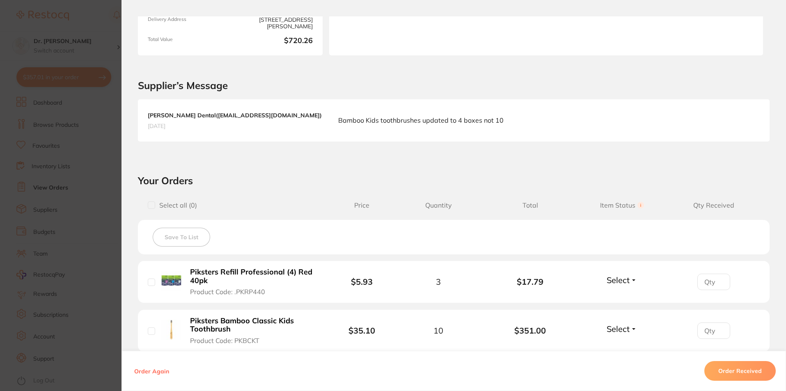
scroll to position [205, 0]
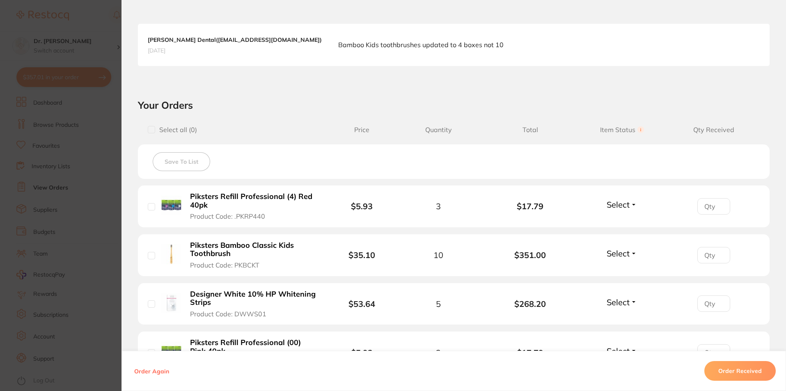
drag, startPoint x: 266, startPoint y: 314, endPoint x: 204, endPoint y: 314, distance: 62.0
click at [204, 314] on button "Designer White 10% HP [MEDICAL_DATA] Strips Product Code: DWWS01" at bounding box center [254, 304] width 132 height 29
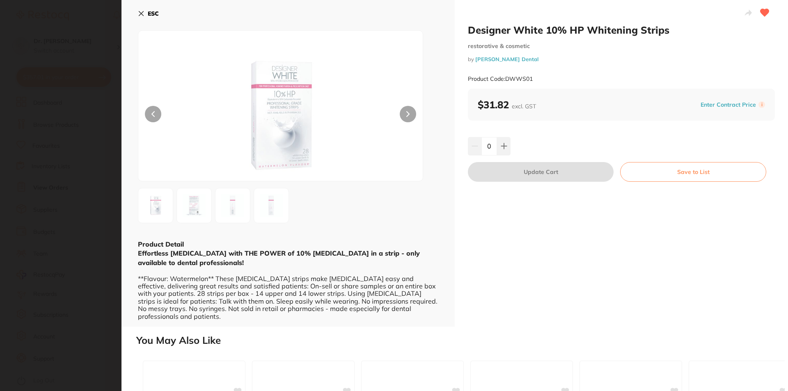
scroll to position [0, 0]
drag, startPoint x: 539, startPoint y: 80, endPoint x: 458, endPoint y: 81, distance: 80.9
click at [458, 81] on div "Designer White 10% HP [MEDICAL_DATA] Strips restorative & cosmetic by [PERSON_N…" at bounding box center [621, 163] width 333 height 327
copy small "Product Code: DWWS01"
click at [78, 54] on section "Designer White 10% HP [MEDICAL_DATA] Strips restorative & cosmetic by [PERSON_N…" at bounding box center [394, 195] width 788 height 391
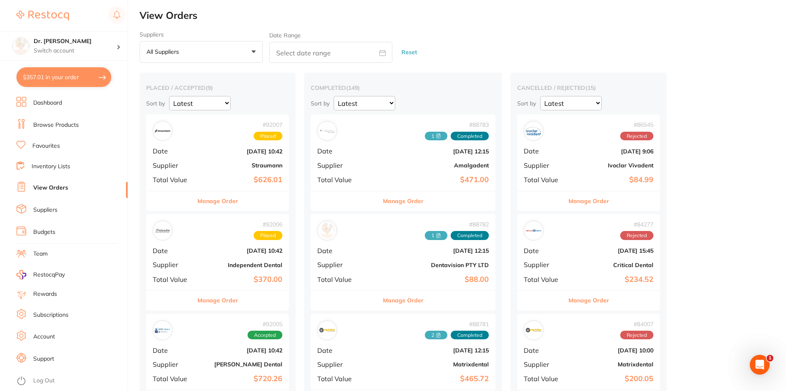
click at [63, 103] on li "Dashboard" at bounding box center [71, 103] width 111 height 12
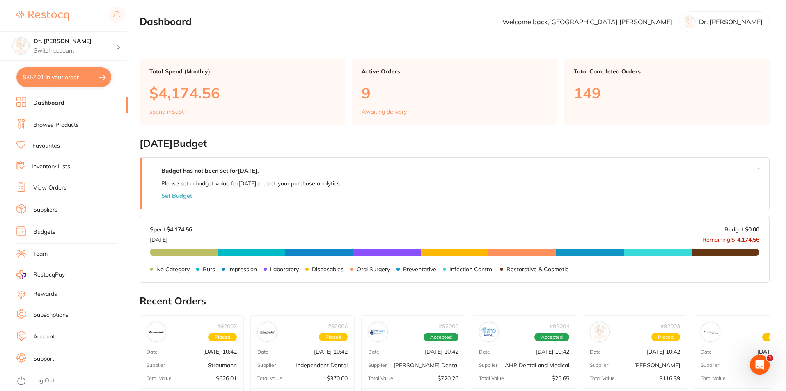
click at [59, 126] on link "Browse Products" at bounding box center [56, 125] width 46 height 8
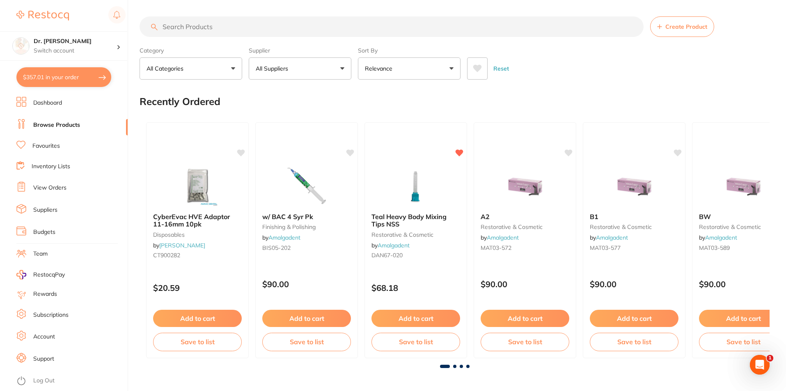
paste input "Product Code: DWWS01"
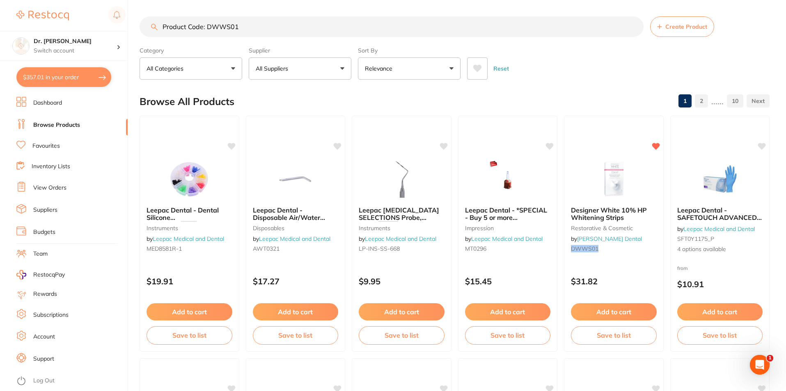
type input "Product Code: DWWS01"
click at [48, 188] on link "View Orders" at bounding box center [49, 188] width 33 height 8
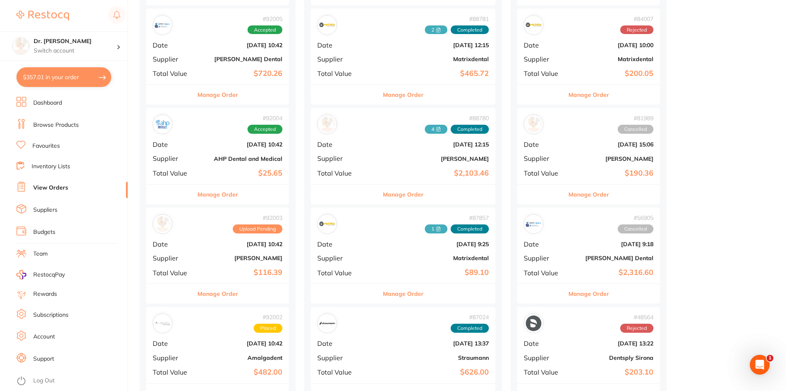
scroll to position [328, 0]
